Goal: Task Accomplishment & Management: Manage account settings

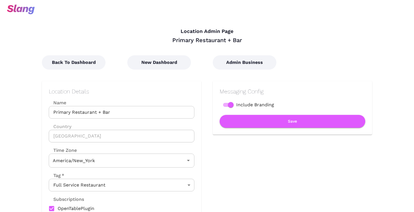
type input "Eastern Time"
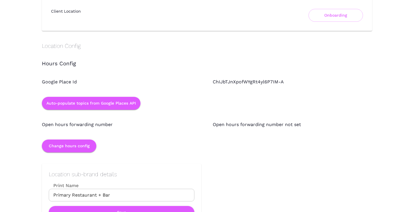
scroll to position [460, 0]
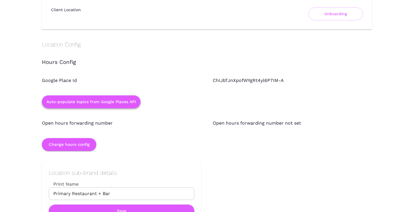
click at [91, 103] on button "Auto-populate topics from Google Places API" at bounding box center [91, 101] width 99 height 13
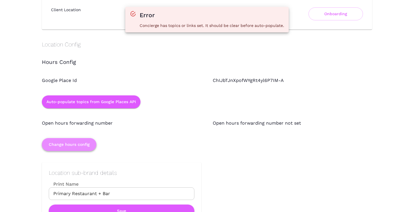
click at [87, 146] on button "Change hours config" at bounding box center [69, 144] width 54 height 13
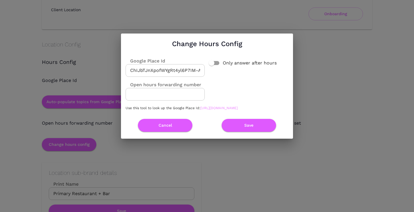
click at [200, 110] on link "[URL][DOMAIN_NAME]" at bounding box center [218, 108] width 37 height 4
drag, startPoint x: 156, startPoint y: 67, endPoint x: 231, endPoint y: 70, distance: 76.0
click at [231, 70] on div "Google Place Id ChIJbTJnXpofWYgRt4yl6P7IM-A ​ Only answer after hours Open hour…" at bounding box center [204, 83] width 167 height 61
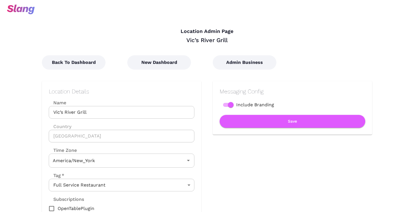
type input "Eastern Time"
